Goal: Information Seeking & Learning: Learn about a topic

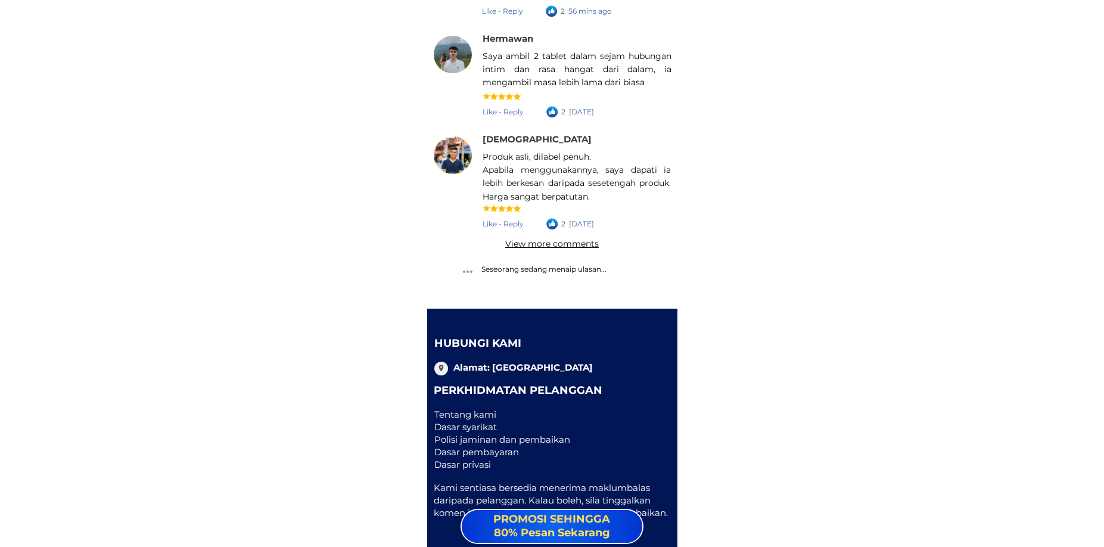
scroll to position [17085, 0]
drag, startPoint x: 544, startPoint y: 42, endPoint x: 1064, endPoint y: 154, distance: 531.9
click at [593, 221] on div "Seseorang sedang menaip ulasan... 176 comments happy birthday buy more Teratas …" at bounding box center [552, 9] width 250 height 600
click at [453, 467] on font "Dasar privasi" at bounding box center [462, 464] width 57 height 11
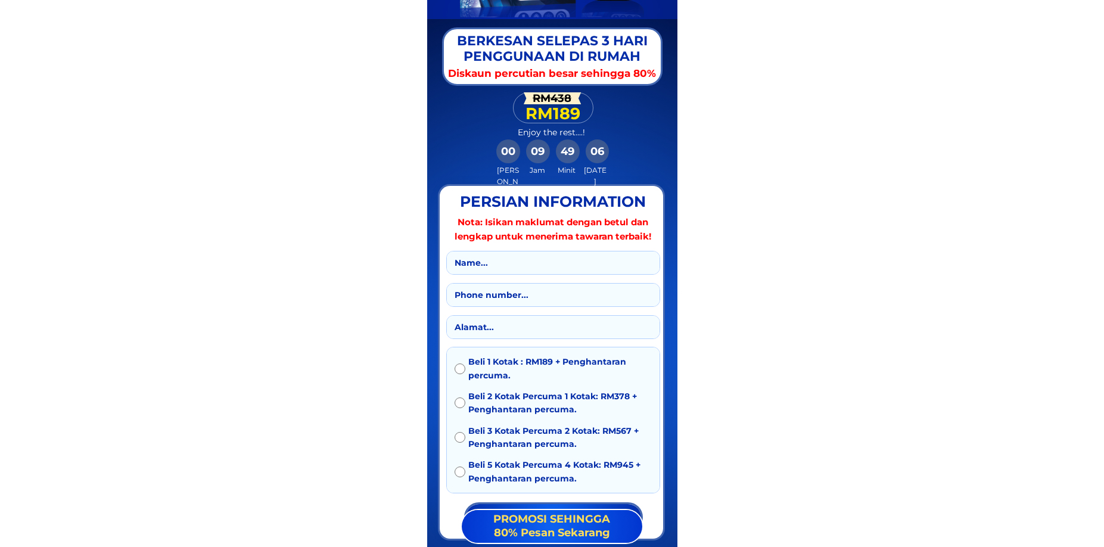
scroll to position [1782, 0]
